Goal: Task Accomplishment & Management: Use online tool/utility

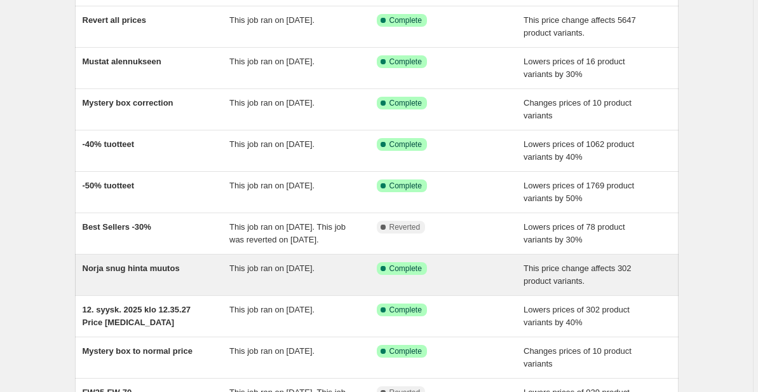
scroll to position [98, 0]
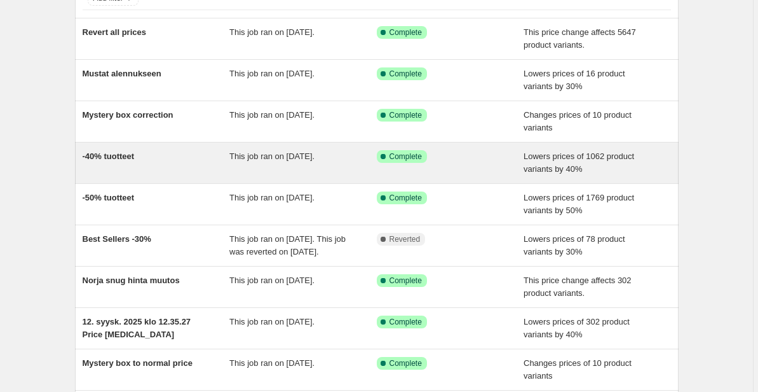
click at [126, 158] on span "-40% tuotteet" at bounding box center [109, 156] width 52 height 10
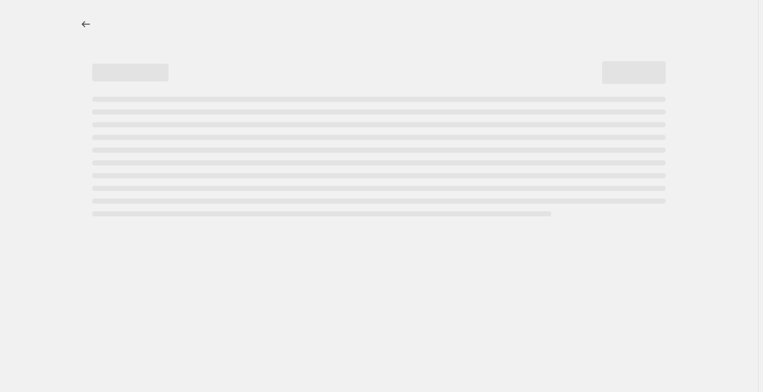
select select "percentage"
select select "tag"
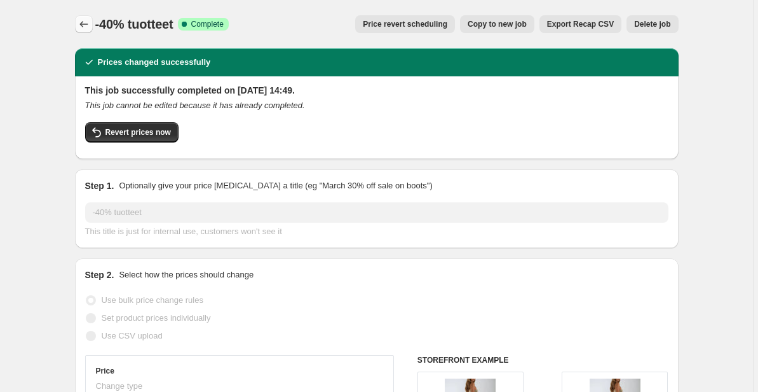
click at [89, 25] on icon "Price change jobs" at bounding box center [84, 24] width 13 height 13
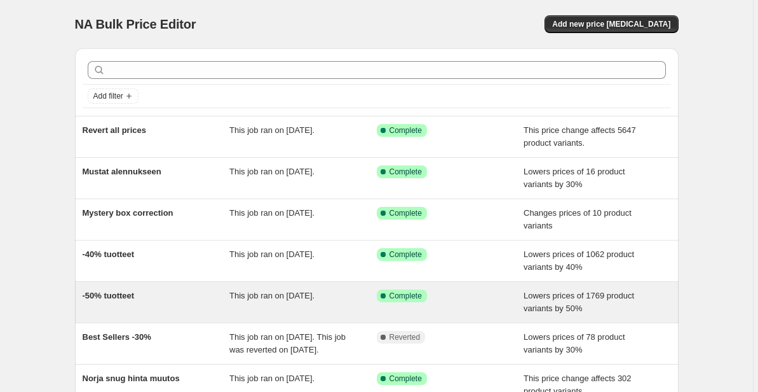
click at [144, 305] on div "-50% tuotteet" at bounding box center [156, 301] width 147 height 25
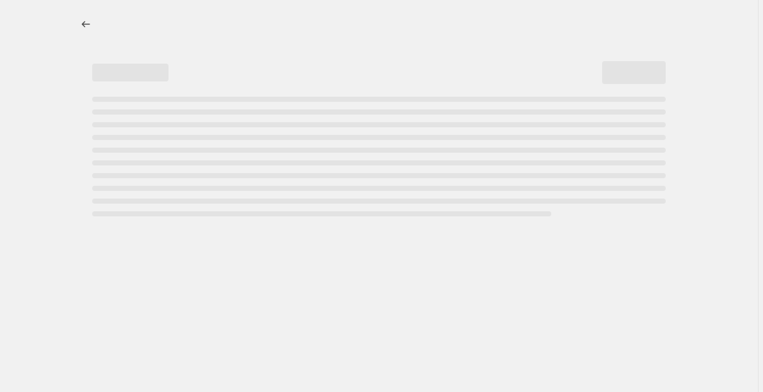
select select "percentage"
select select "tag"
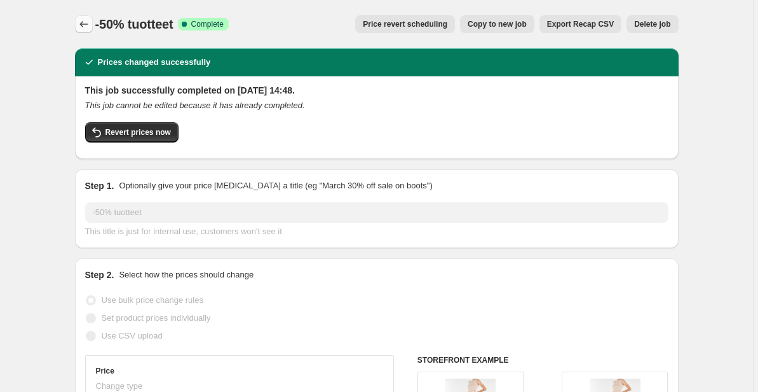
click at [82, 25] on icon "Price change jobs" at bounding box center [84, 24] width 13 height 13
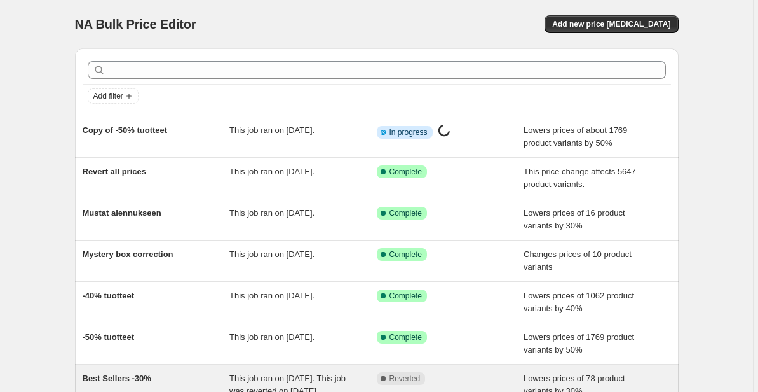
click at [139, 376] on span "Best Sellers -30%" at bounding box center [117, 378] width 69 height 10
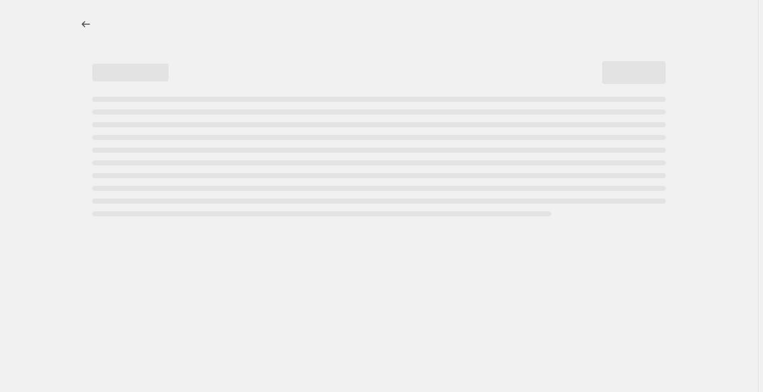
select select "percentage"
select select "collection"
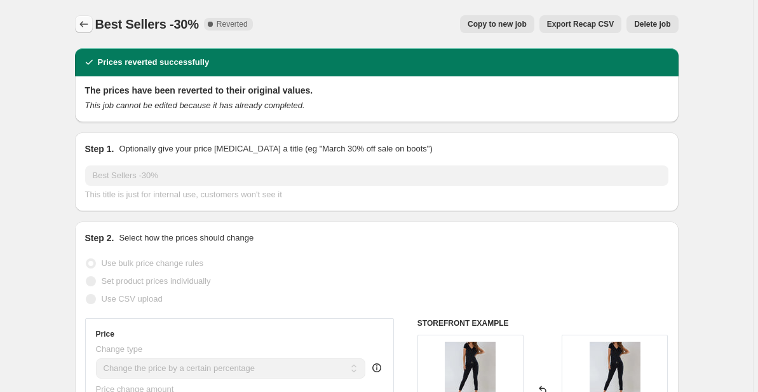
click at [86, 25] on icon "Price change jobs" at bounding box center [84, 24] width 13 height 13
